Goal: Task Accomplishment & Management: Manage account settings

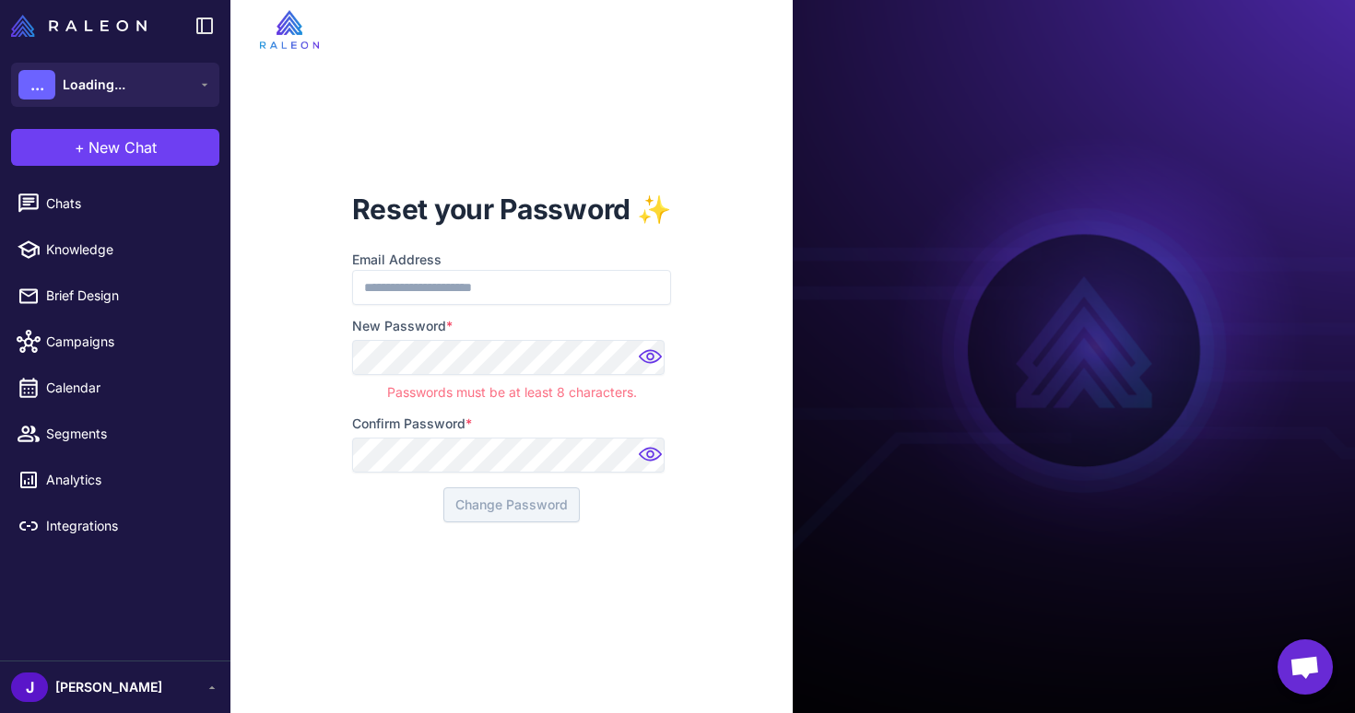
click at [648, 357] on img at bounding box center [652, 362] width 37 height 37
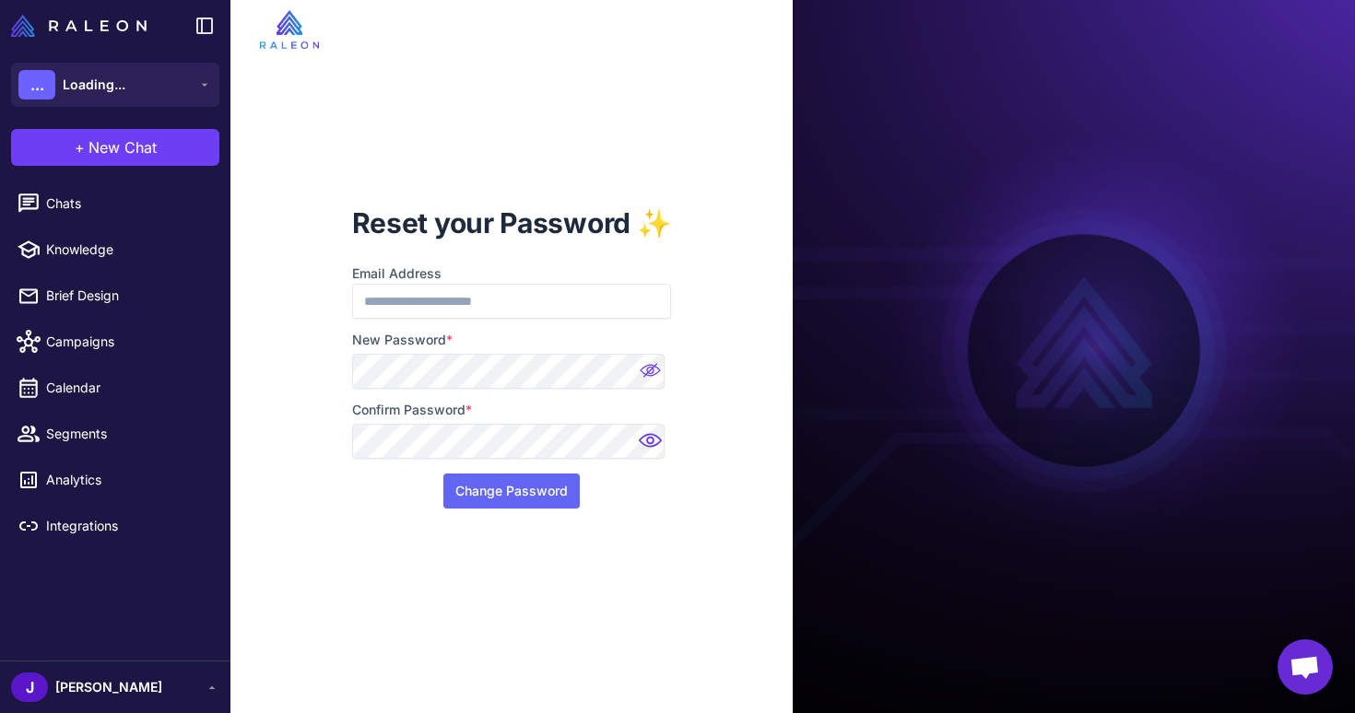
click at [642, 443] on img at bounding box center [652, 446] width 37 height 37
click at [520, 490] on button "Change Password" at bounding box center [511, 491] width 136 height 35
